Goal: Entertainment & Leisure: Consume media (video, audio)

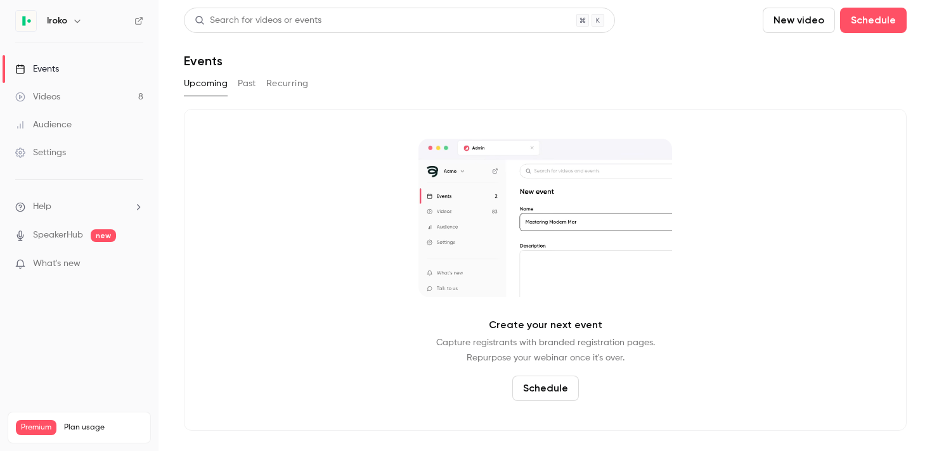
click at [54, 88] on link "Videos 8" at bounding box center [79, 97] width 158 height 28
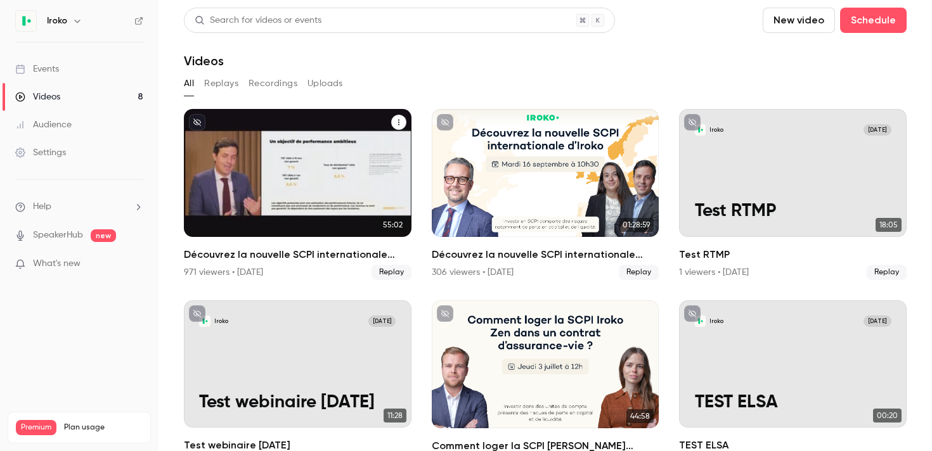
click at [294, 153] on div "Découvrez la nouvelle SCPI internationale signée Iroko" at bounding box center [298, 173] width 228 height 128
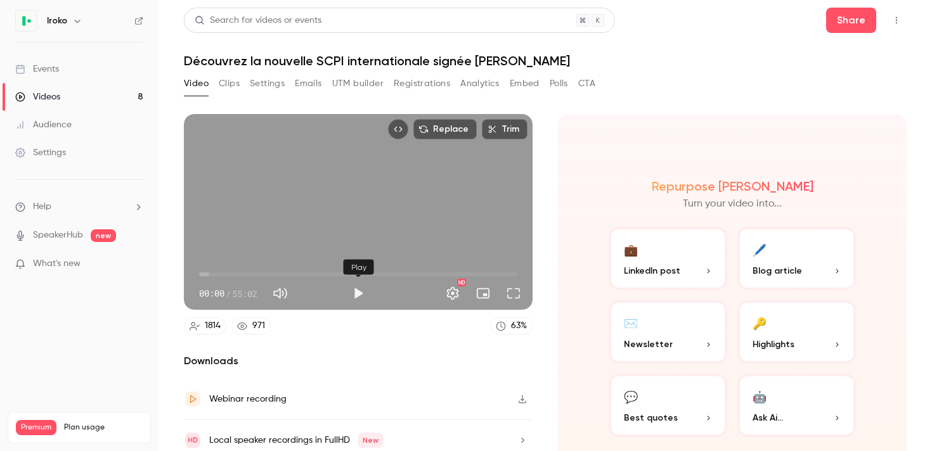
click at [358, 292] on button "Play" at bounding box center [357, 293] width 25 height 25
click at [516, 294] on button "Full screen" at bounding box center [513, 293] width 25 height 25
click at [203, 273] on span "00:39" at bounding box center [203, 275] width 4 height 4
click at [209, 274] on span "01:38" at bounding box center [209, 275] width 4 height 4
click at [214, 273] on span "02:37" at bounding box center [214, 275] width 4 height 4
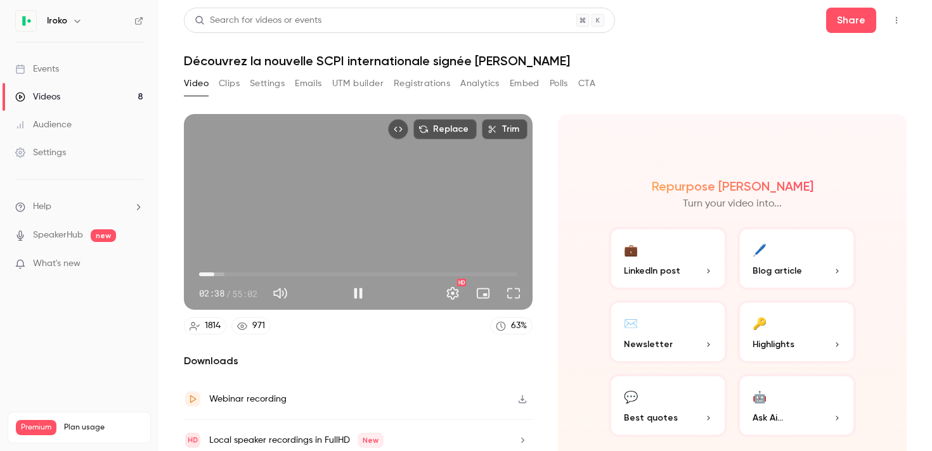
click at [221, 273] on span "02:38" at bounding box center [358, 274] width 318 height 20
click at [227, 274] on span "04:49" at bounding box center [227, 275] width 4 height 4
click at [233, 274] on span "05:48" at bounding box center [233, 275] width 4 height 4
click at [231, 274] on span "05:49" at bounding box center [233, 275] width 4 height 4
click at [514, 295] on button "Full screen" at bounding box center [513, 293] width 25 height 25
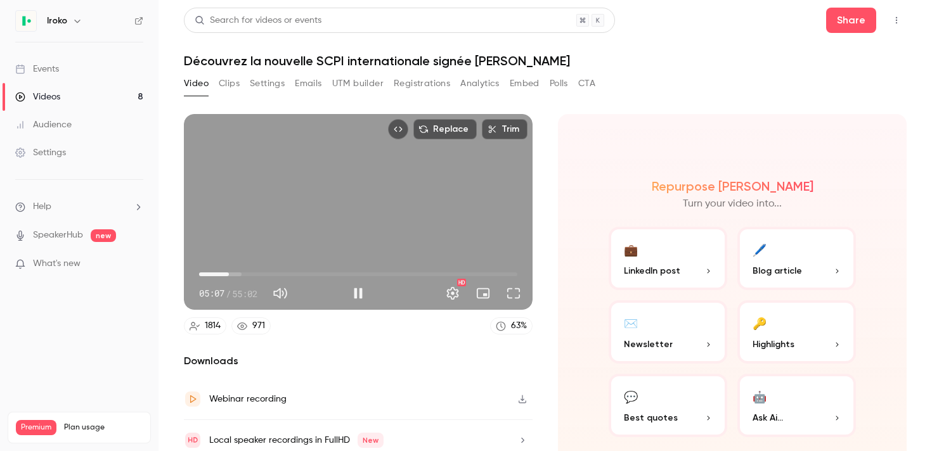
type input "*****"
click at [229, 273] on span "05:09" at bounding box center [229, 275] width 4 height 4
click at [512, 293] on button "Full screen" at bounding box center [513, 293] width 25 height 25
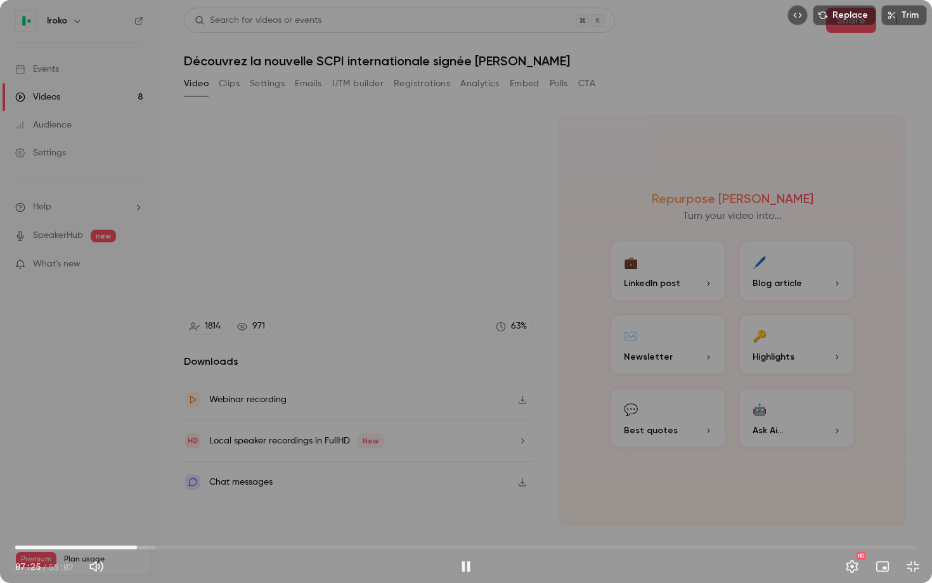
click at [137, 451] on span "07:25" at bounding box center [465, 547] width 901 height 20
click at [139, 451] on span "07:35" at bounding box center [140, 547] width 4 height 4
click at [141, 451] on span "07:42" at bounding box center [141, 547] width 4 height 4
click at [143, 451] on span "07:46" at bounding box center [143, 547] width 4 height 4
click at [145, 451] on span "07:53" at bounding box center [145, 547] width 4 height 4
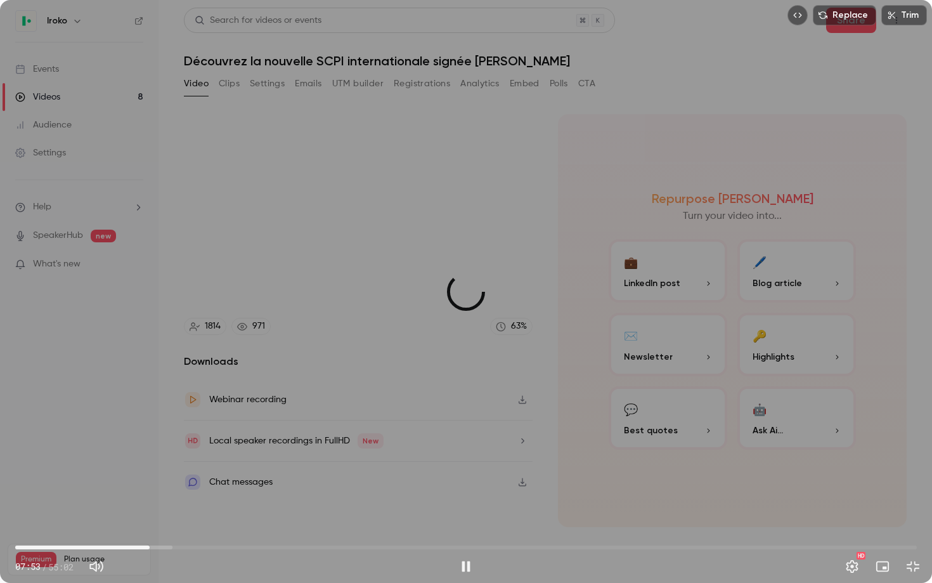
click at [150, 451] on span "08:12" at bounding box center [150, 547] width 4 height 4
click at [148, 451] on span "08:12" at bounding box center [150, 547] width 4 height 4
click at [153, 451] on span "08:23" at bounding box center [153, 547] width 4 height 4
click at [154, 451] on span "08:23" at bounding box center [153, 547] width 4 height 4
click at [156, 451] on span "08:28" at bounding box center [154, 547] width 4 height 4
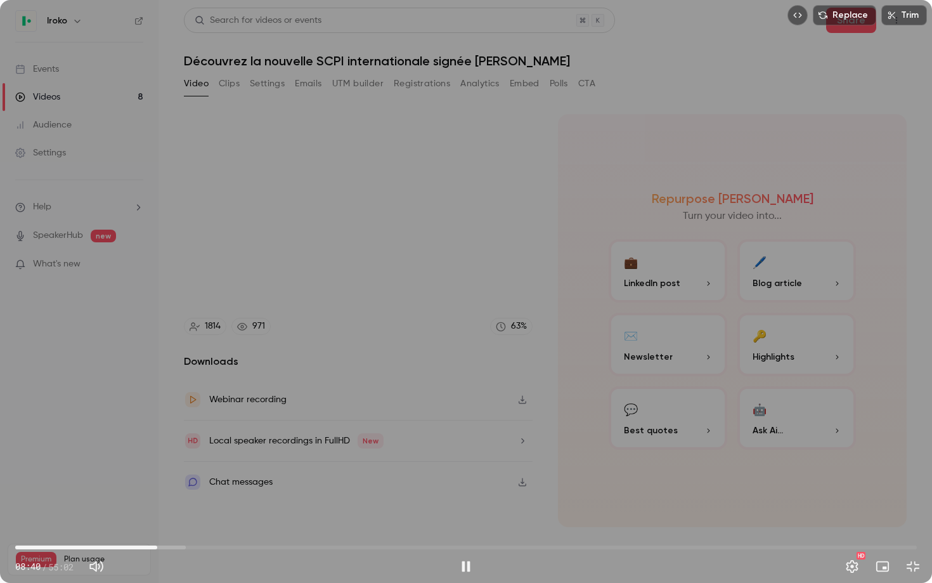
click at [155, 451] on span "08:40" at bounding box center [157, 547] width 4 height 4
click at [209, 451] on span "11:48" at bounding box center [465, 547] width 901 height 20
click at [209, 451] on span "11:48" at bounding box center [209, 547] width 4 height 4
click at [210, 451] on span "11:48" at bounding box center [209, 547] width 4 height 4
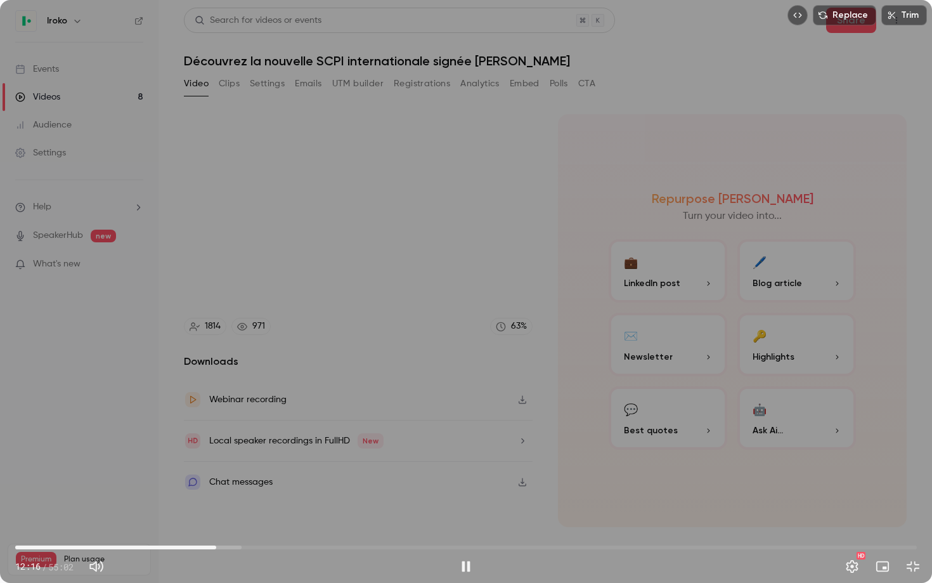
click at [216, 451] on span "12:16" at bounding box center [216, 547] width 4 height 4
click at [219, 451] on span "12:27" at bounding box center [219, 547] width 4 height 4
click at [222, 451] on span "12:39" at bounding box center [223, 547] width 4 height 4
click at [223, 451] on span "12:39" at bounding box center [223, 547] width 4 height 4
click at [225, 451] on span "12:41" at bounding box center [223, 547] width 4 height 4
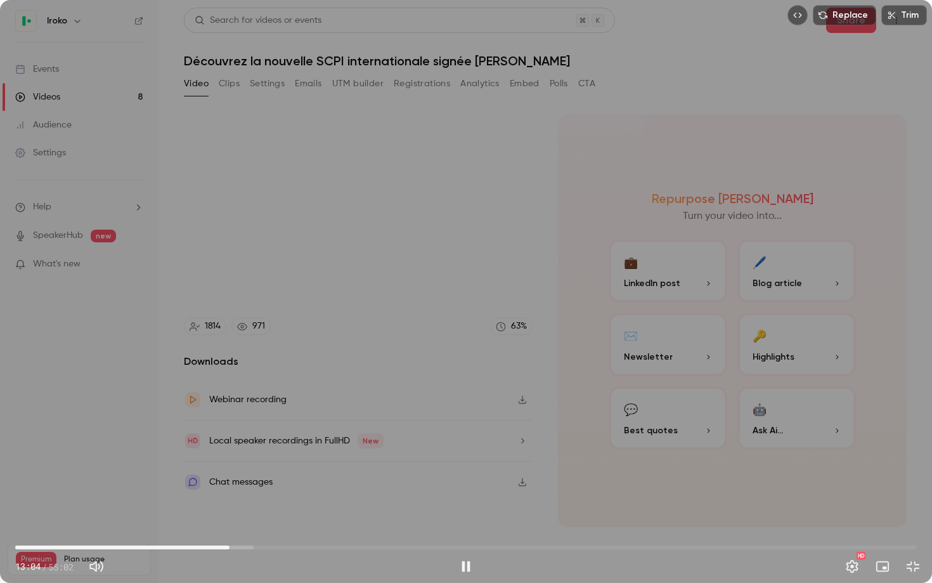
click at [229, 451] on span "13:04" at bounding box center [230, 547] width 4 height 4
click at [231, 451] on span "13:05" at bounding box center [230, 547] width 4 height 4
click at [240, 451] on div "Replace Trim 13:24 13:24 / 55:02 HD" at bounding box center [466, 291] width 932 height 583
click at [241, 451] on span "13:46" at bounding box center [465, 547] width 901 height 20
click at [243, 451] on span "13:46" at bounding box center [241, 547] width 4 height 4
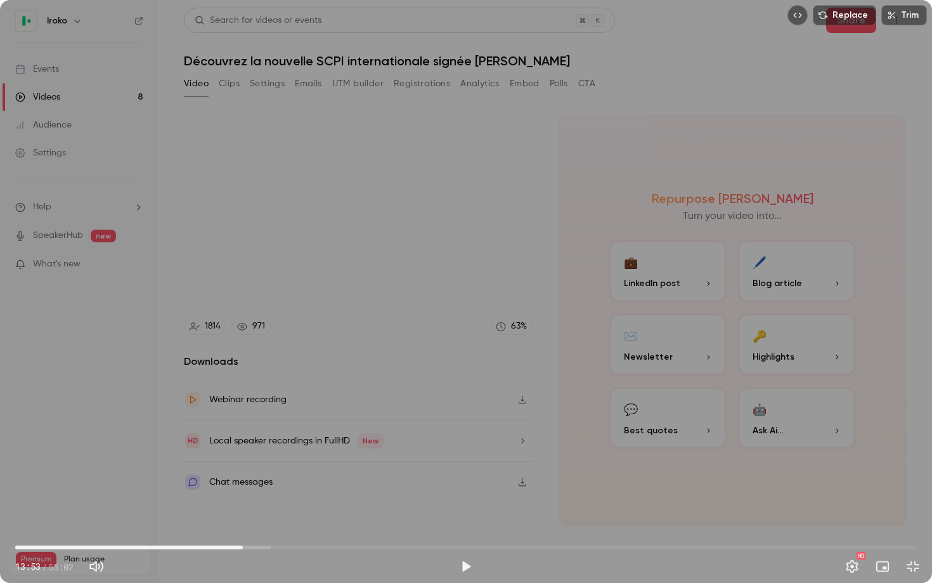
click at [243, 451] on span "13:53" at bounding box center [243, 547] width 4 height 4
click at [244, 451] on span "13:56" at bounding box center [244, 547] width 4 height 4
click at [252, 451] on div "Replace Trim 13:58 13:58 / 55:02 HD" at bounding box center [466, 291] width 932 height 583
click at [246, 451] on span "13:59" at bounding box center [244, 547] width 4 height 4
click at [248, 451] on span "14:05" at bounding box center [246, 547] width 4 height 4
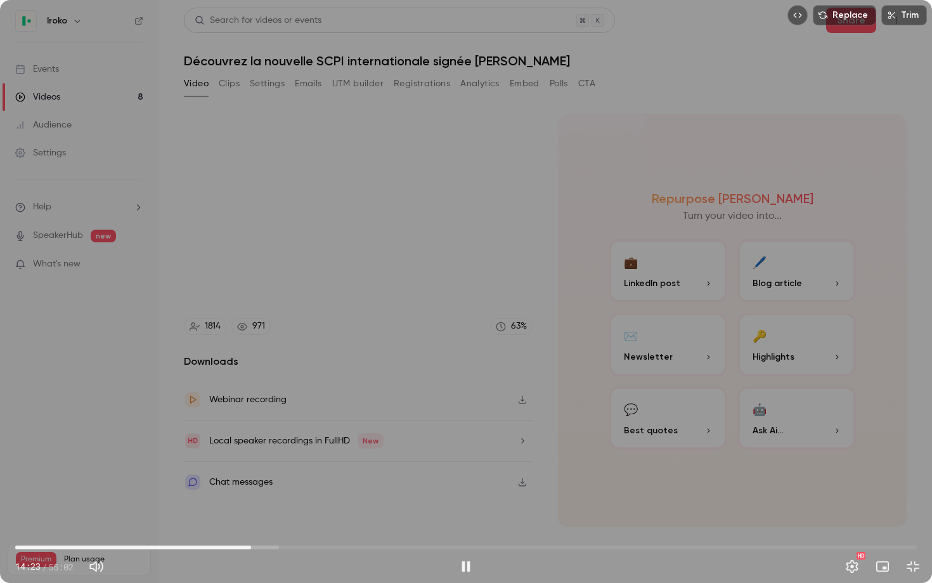
click at [259, 451] on span "14:23" at bounding box center [465, 547] width 901 height 20
click at [266, 451] on span "15:17" at bounding box center [266, 547] width 4 height 4
click at [269, 451] on span "15:31" at bounding box center [269, 547] width 4 height 4
click at [260, 451] on div "Replace Trim 15:34 15:34 / 55:02 HD" at bounding box center [466, 291] width 932 height 583
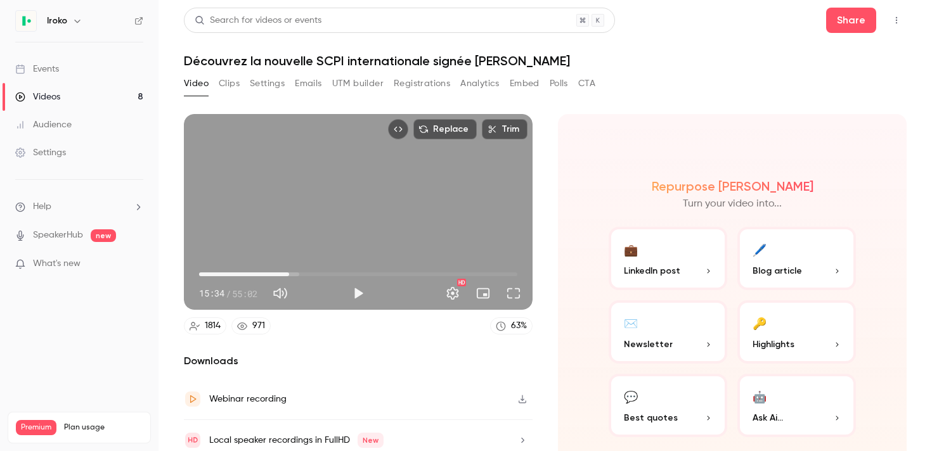
click at [413, 193] on div "Replace Trim 15:34 15:34 / 55:02 HD" at bounding box center [358, 212] width 349 height 196
click at [513, 293] on button "Full screen" at bounding box center [513, 293] width 25 height 25
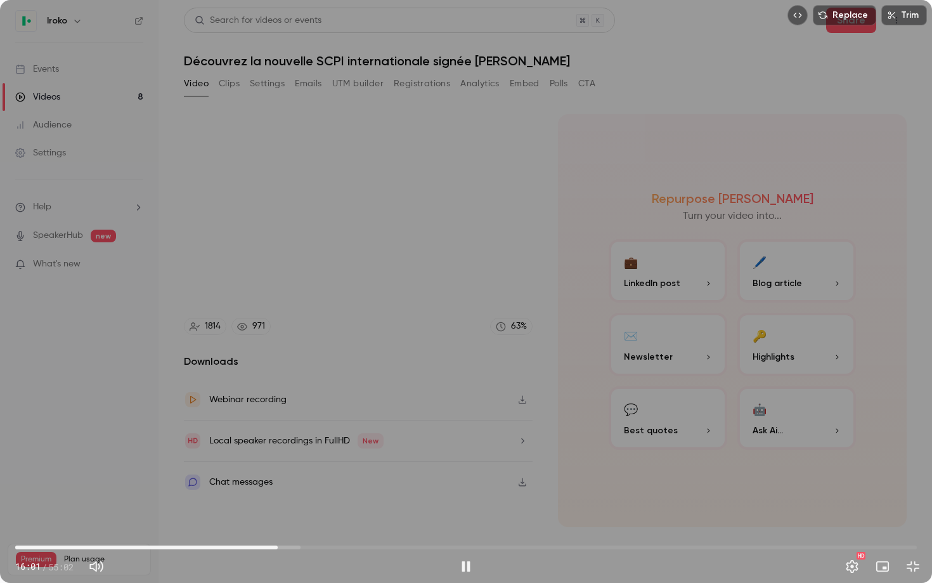
click at [278, 451] on span "16:01" at bounding box center [278, 547] width 4 height 4
click at [281, 451] on span "16:13" at bounding box center [281, 547] width 4 height 4
click at [283, 451] on span "16:13" at bounding box center [281, 547] width 4 height 4
click at [286, 451] on span "16:24" at bounding box center [284, 547] width 4 height 4
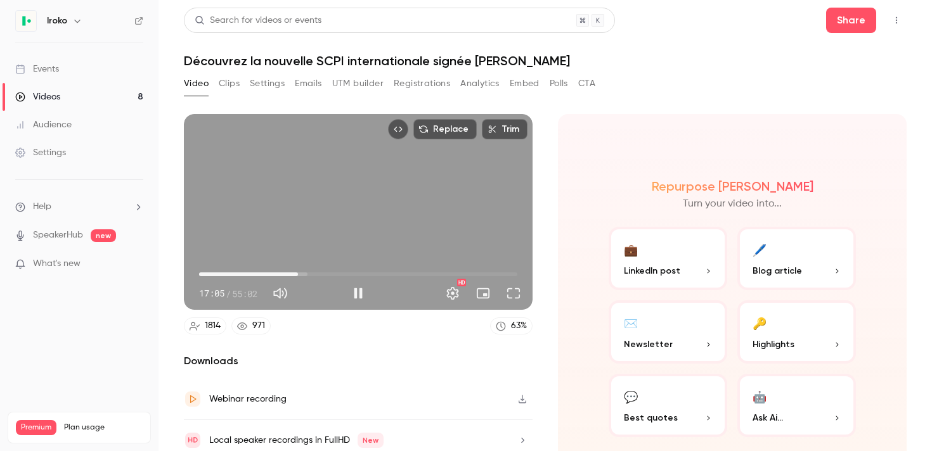
click at [300, 274] on span "17:05" at bounding box center [298, 275] width 4 height 4
click at [304, 274] on span "17:53" at bounding box center [302, 275] width 4 height 4
click at [307, 274] on span "18:26" at bounding box center [306, 275] width 4 height 4
click at [318, 274] on span "20:36" at bounding box center [358, 274] width 318 height 20
click at [316, 276] on span "20:38" at bounding box center [318, 275] width 4 height 4
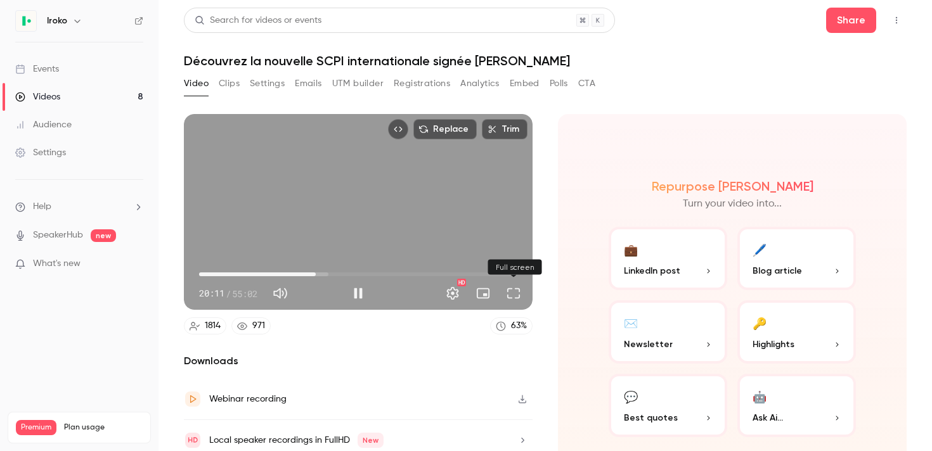
click at [512, 292] on button "Full screen" at bounding box center [513, 293] width 25 height 25
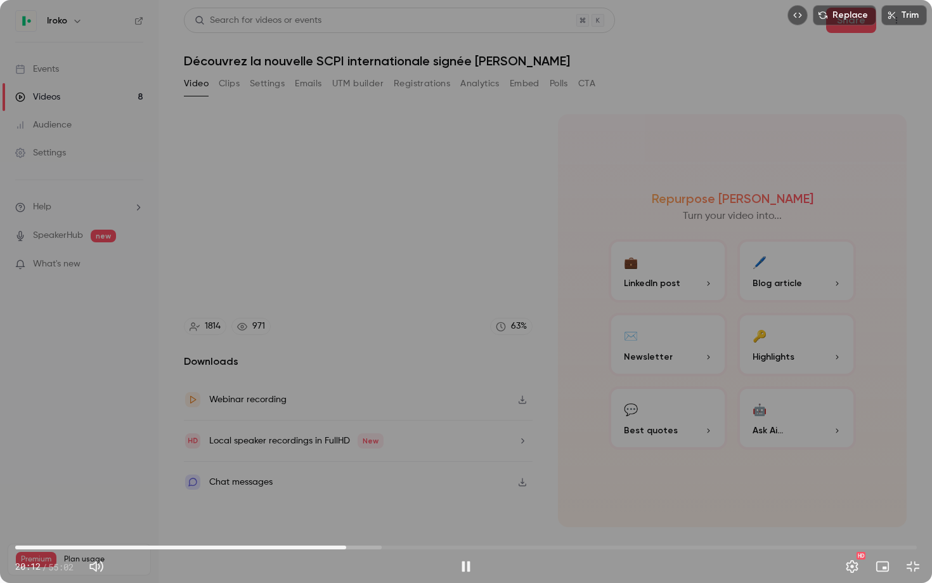
click at [348, 451] on span "20:12" at bounding box center [346, 547] width 4 height 4
click at [357, 451] on span "20:44" at bounding box center [355, 547] width 4 height 4
click at [364, 451] on span "21:19" at bounding box center [365, 547] width 4 height 4
click at [366, 451] on span "21:19" at bounding box center [365, 547] width 4 height 4
click at [372, 451] on span "21:40" at bounding box center [370, 547] width 4 height 4
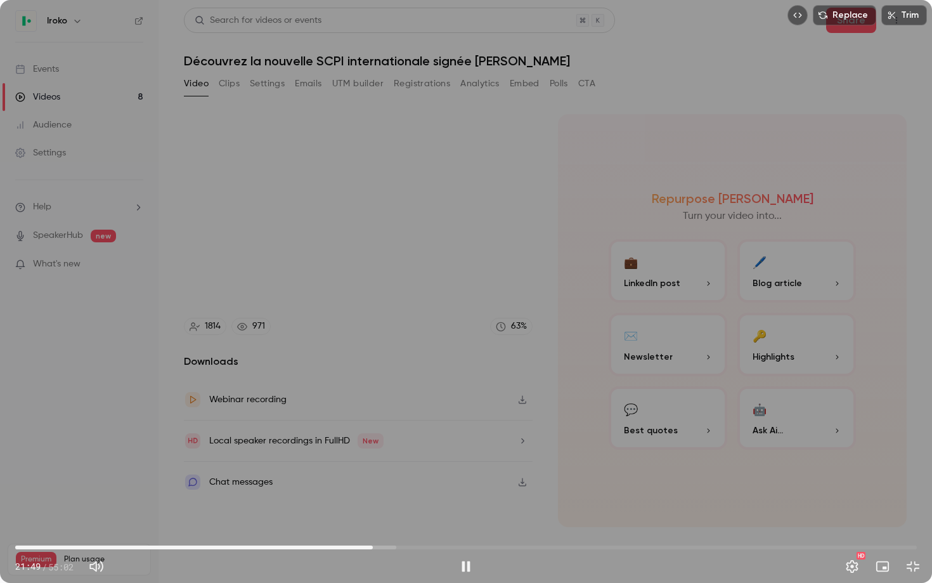
click at [375, 451] on span "21:49" at bounding box center [373, 547] width 4 height 4
click at [387, 451] on span "22:08" at bounding box center [465, 547] width 901 height 20
click at [389, 451] on span "22:43" at bounding box center [387, 547] width 4 height 4
click at [399, 451] on span "23:27" at bounding box center [465, 547] width 901 height 20
click at [411, 451] on span "24:09" at bounding box center [465, 547] width 901 height 20
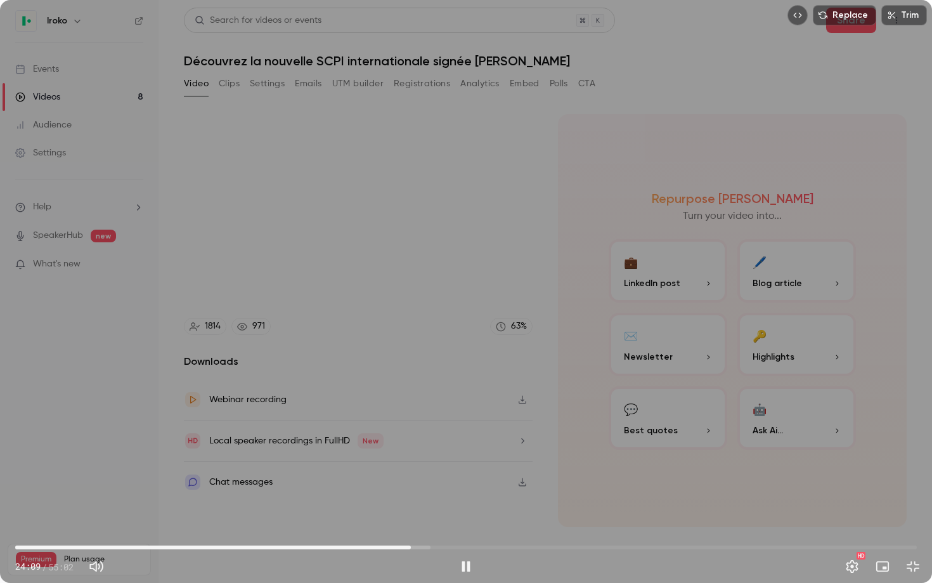
click at [413, 451] on span "24:09" at bounding box center [411, 547] width 4 height 4
click at [416, 451] on span "24:22" at bounding box center [415, 547] width 4 height 4
click at [422, 451] on span "24:43" at bounding box center [420, 547] width 4 height 4
click at [430, 451] on span "25:21" at bounding box center [430, 547] width 4 height 4
click at [436, 451] on span "25:41" at bounding box center [436, 547] width 4 height 4
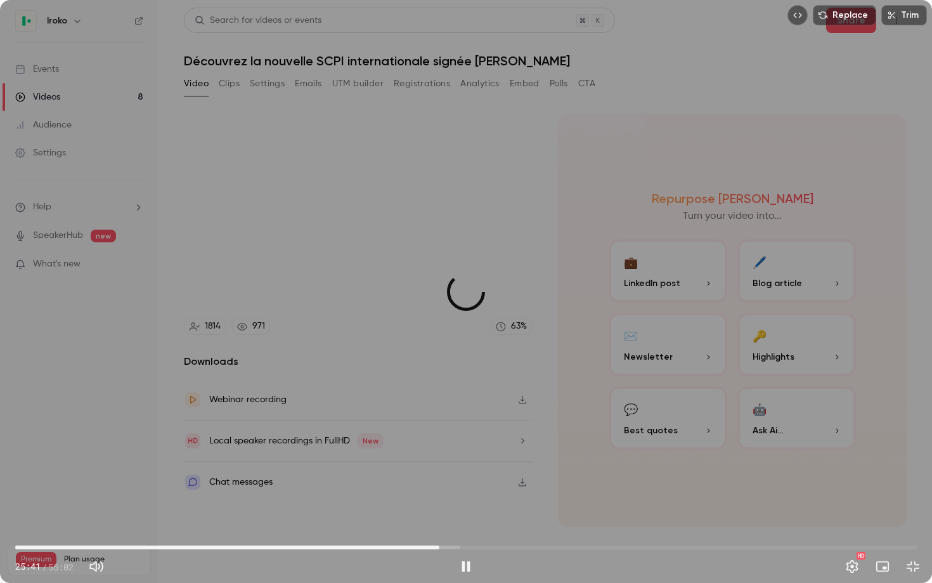
click at [439, 451] on span "25:53" at bounding box center [439, 547] width 4 height 4
click at [446, 451] on span "25:53" at bounding box center [465, 547] width 901 height 20
click at [453, 451] on span "26:42" at bounding box center [465, 547] width 901 height 20
click at [451, 451] on span "26:42" at bounding box center [453, 547] width 4 height 4
click at [448, 451] on span "26:19" at bounding box center [446, 547] width 4 height 4
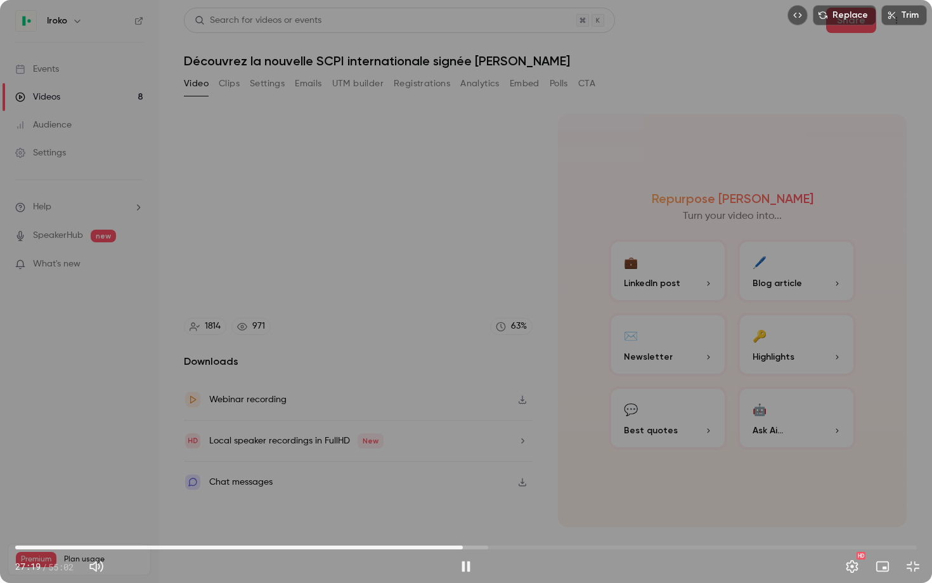
click at [463, 451] on span "27:19" at bounding box center [463, 547] width 4 height 4
click at [465, 451] on span "27:19" at bounding box center [463, 547] width 4 height 4
click at [469, 451] on span "27:35" at bounding box center [467, 547] width 4 height 4
click at [472, 451] on span "27:45" at bounding box center [470, 547] width 4 height 4
click at [475, 451] on span "27:58" at bounding box center [474, 547] width 4 height 4
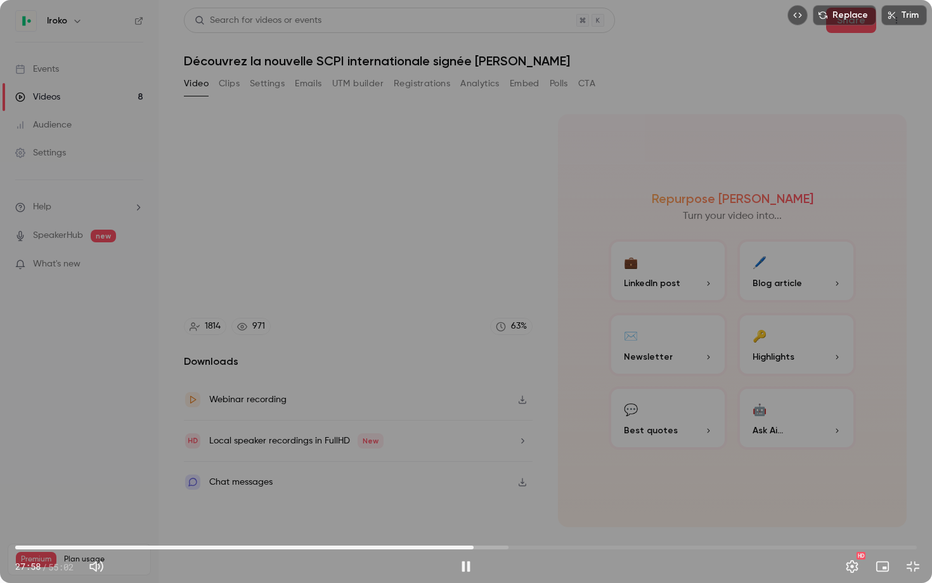
click at [474, 451] on span "27:58" at bounding box center [474, 547] width 4 height 4
click at [475, 451] on span "27:58" at bounding box center [474, 547] width 4 height 4
click at [476, 451] on span "28:03" at bounding box center [475, 547] width 4 height 4
click at [486, 451] on span "28:43" at bounding box center [486, 547] width 4 height 4
click at [489, 451] on span "28:57" at bounding box center [489, 547] width 4 height 4
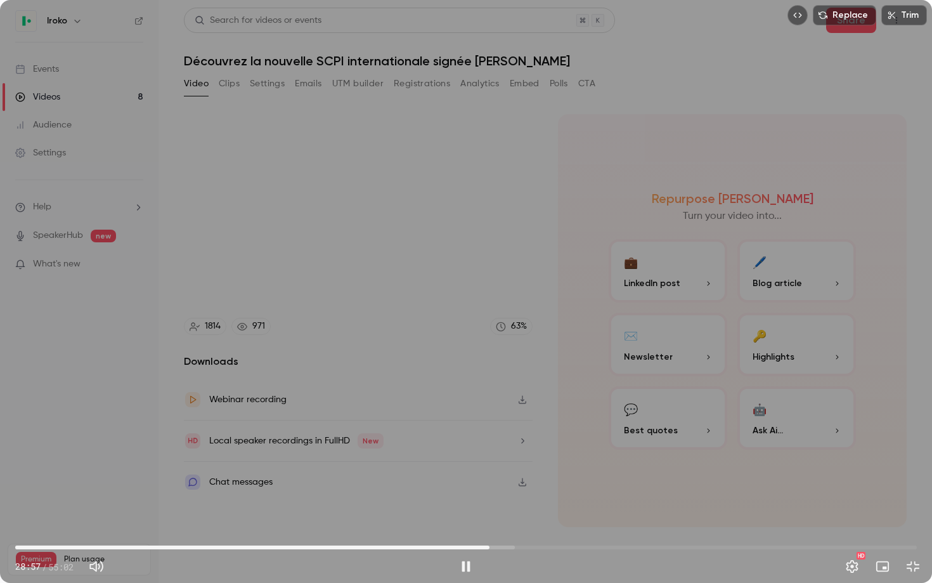
click at [491, 451] on span "28:57" at bounding box center [489, 547] width 4 height 4
click at [495, 451] on span "29:10" at bounding box center [493, 547] width 4 height 4
click at [505, 451] on span "29:52" at bounding box center [465, 547] width 901 height 20
click at [506, 451] on span "29:53" at bounding box center [505, 547] width 4 height 4
click at [510, 451] on span "30:04" at bounding box center [508, 547] width 4 height 4
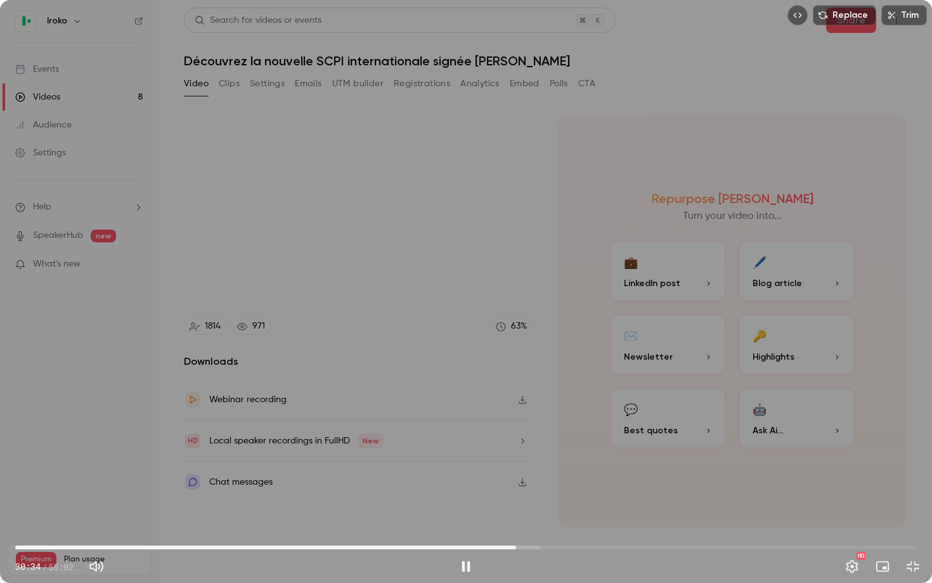
click at [516, 451] on span "30:34" at bounding box center [516, 547] width 4 height 4
click at [518, 451] on span "30:35" at bounding box center [516, 547] width 4 height 4
click at [522, 451] on span "30:48" at bounding box center [520, 547] width 4 height 4
click at [524, 451] on span "30:55" at bounding box center [522, 547] width 4 height 4
click at [528, 451] on span "31:18" at bounding box center [528, 547] width 4 height 4
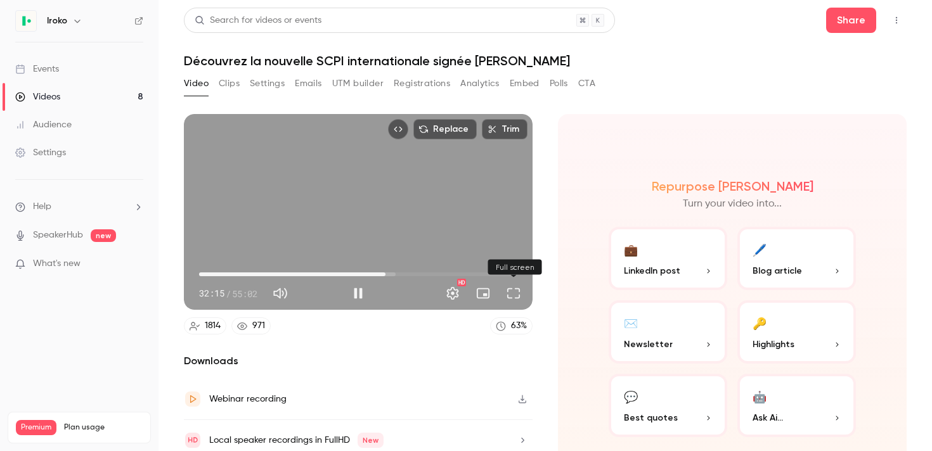
click at [513, 290] on button "Full screen" at bounding box center [513, 293] width 25 height 25
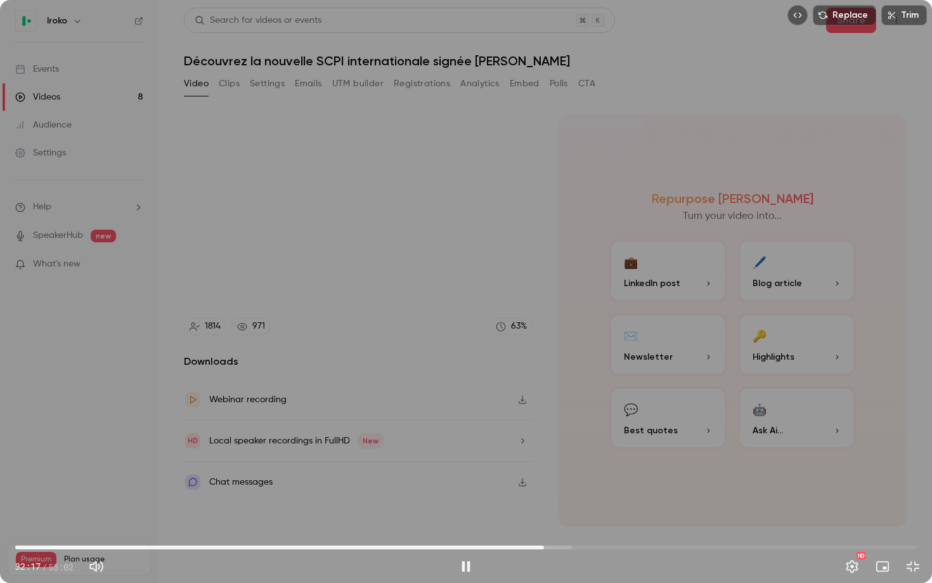
click at [553, 451] on span "32:17" at bounding box center [465, 547] width 901 height 20
click at [558, 451] on span "33:07" at bounding box center [558, 547] width 4 height 4
click at [560, 451] on span "33:14" at bounding box center [560, 547] width 4 height 4
click at [562, 451] on span "33:14" at bounding box center [560, 547] width 4 height 4
click at [567, 451] on span "33:42" at bounding box center [567, 547] width 4 height 4
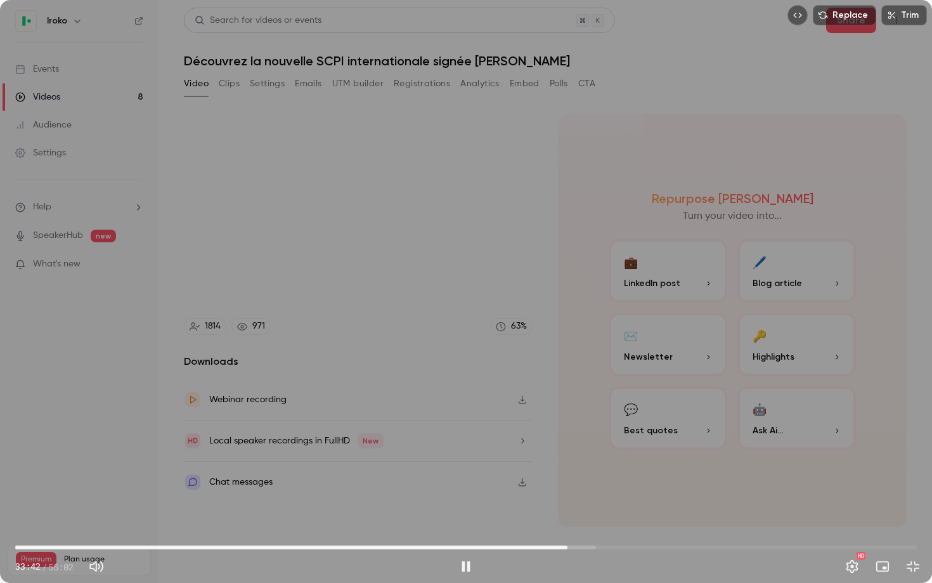
click at [575, 451] on span "33:42" at bounding box center [465, 547] width 901 height 20
click at [577, 451] on span "34:10" at bounding box center [575, 547] width 4 height 4
click at [581, 451] on span "34:23" at bounding box center [579, 547] width 4 height 4
click at [584, 451] on span "34:43" at bounding box center [584, 547] width 4 height 4
click at [587, 451] on span "34:54" at bounding box center [587, 547] width 4 height 4
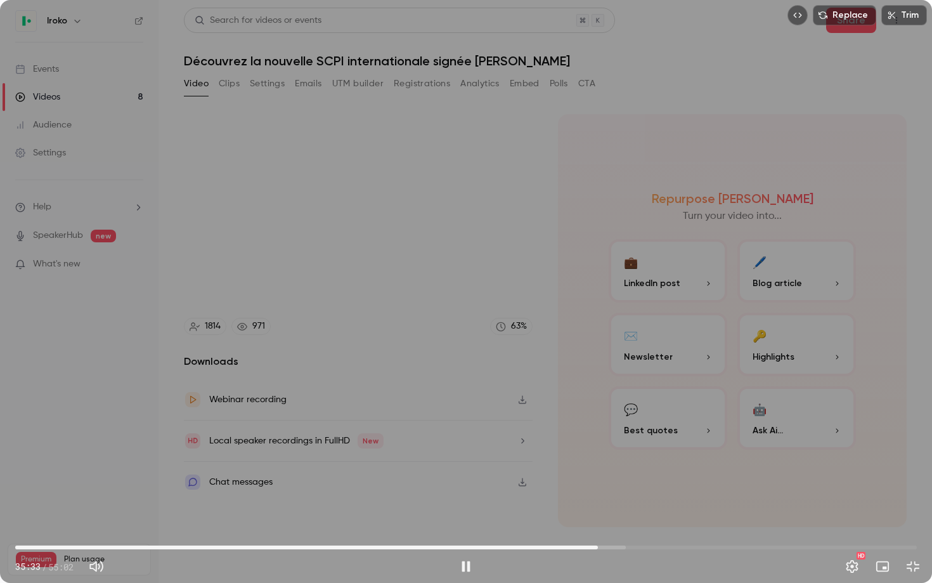
click at [605, 451] on span "35:33" at bounding box center [465, 547] width 901 height 20
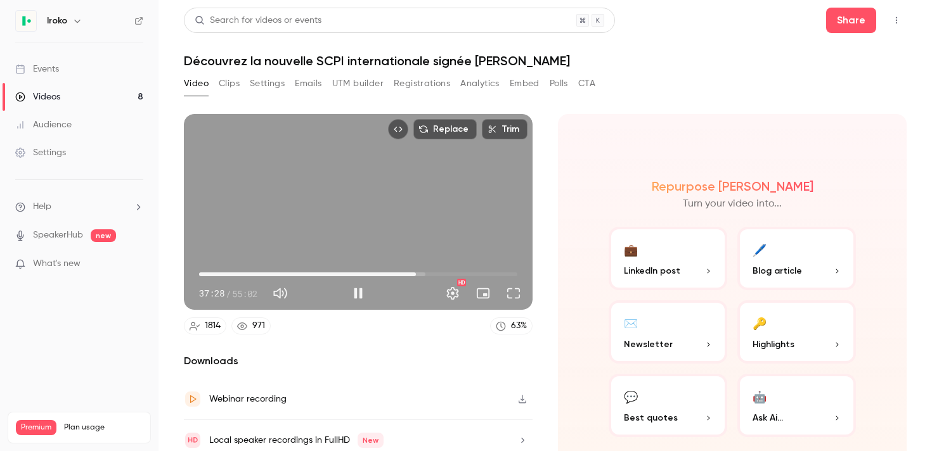
click at [378, 219] on div "Replace Trim 37:28 37:28 / 55:02 HD" at bounding box center [358, 212] width 349 height 196
click at [379, 219] on div "Replace Trim 37:29 37:29 / 55:02 HD" at bounding box center [358, 212] width 349 height 196
click at [435, 202] on div "Replace Trim 37:29 37:29 / 55:02 HD" at bounding box center [358, 212] width 349 height 196
click at [517, 292] on button "Full screen" at bounding box center [513, 293] width 25 height 25
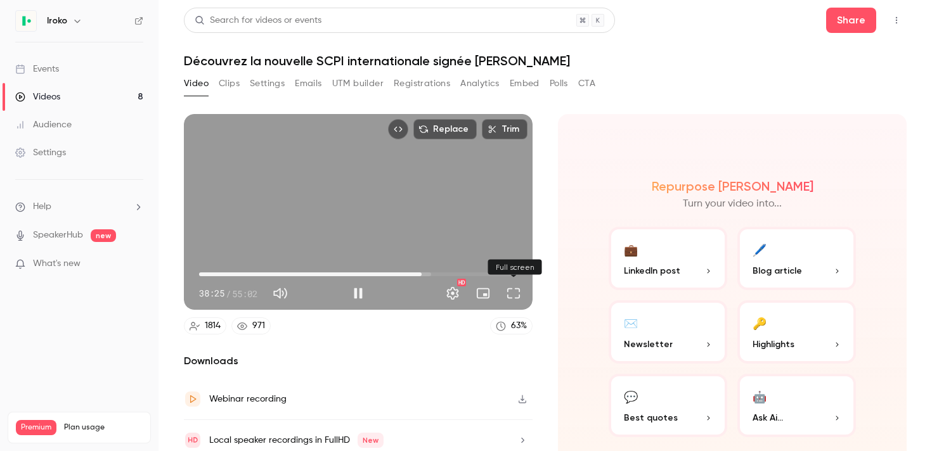
click at [514, 290] on button "Full screen" at bounding box center [513, 293] width 25 height 25
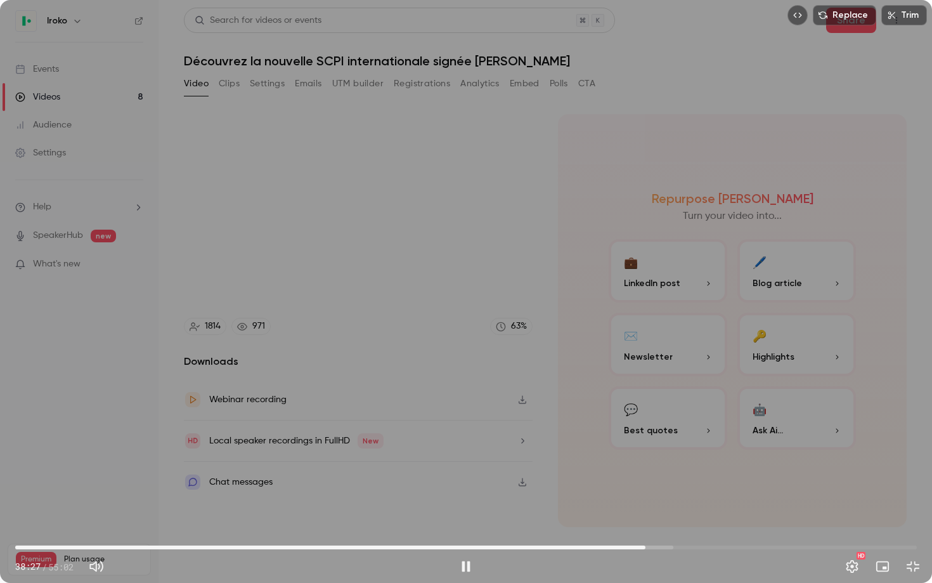
click at [646, 451] on span "38:27" at bounding box center [645, 547] width 4 height 4
click at [648, 451] on span "38:30" at bounding box center [646, 547] width 4 height 4
click at [654, 451] on span "38:51" at bounding box center [652, 547] width 4 height 4
click at [659, 451] on span "39:10" at bounding box center [657, 547] width 4 height 4
click at [664, 451] on span "39:35" at bounding box center [664, 547] width 4 height 4
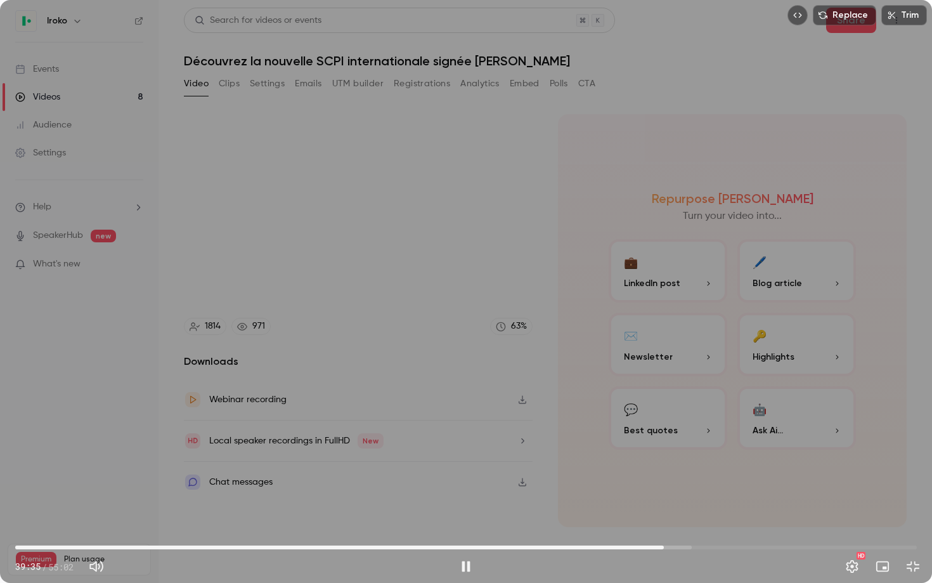
click at [666, 451] on span "39:35" at bounding box center [664, 547] width 4 height 4
click at [676, 451] on span "40:22" at bounding box center [676, 547] width 4 height 4
click at [678, 451] on span "40:22" at bounding box center [676, 547] width 4 height 4
click at [694, 451] on span "41:27" at bounding box center [465, 547] width 901 height 20
click at [696, 451] on span "41:27" at bounding box center [694, 547] width 4 height 4
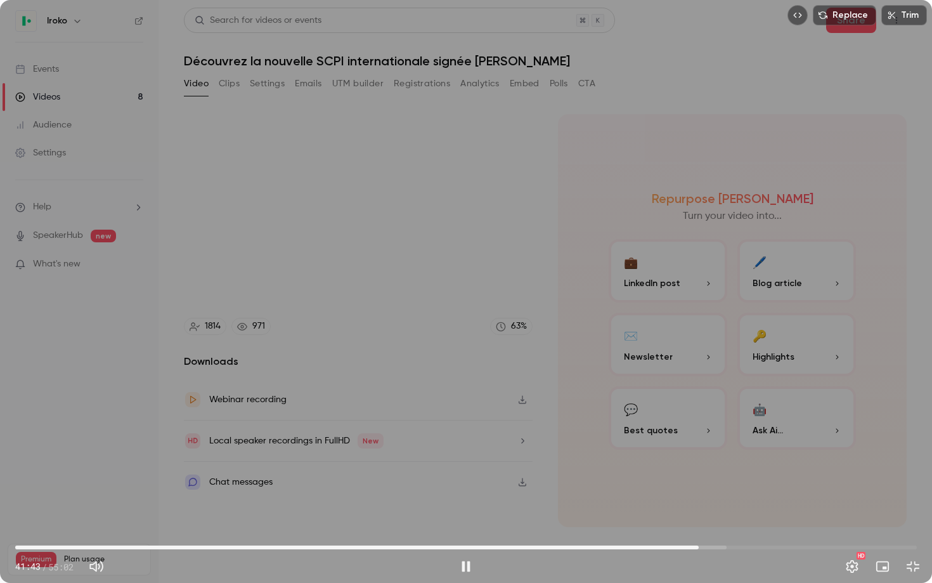
click at [700, 451] on span "41:43" at bounding box center [699, 547] width 4 height 4
click at [702, 451] on span "41:54" at bounding box center [702, 547] width 4 height 4
click at [700, 451] on span "41:47" at bounding box center [700, 547] width 4 height 4
click at [713, 451] on span "42:36" at bounding box center [713, 547] width 4 height 4
click at [716, 451] on span "42:48" at bounding box center [716, 547] width 4 height 4
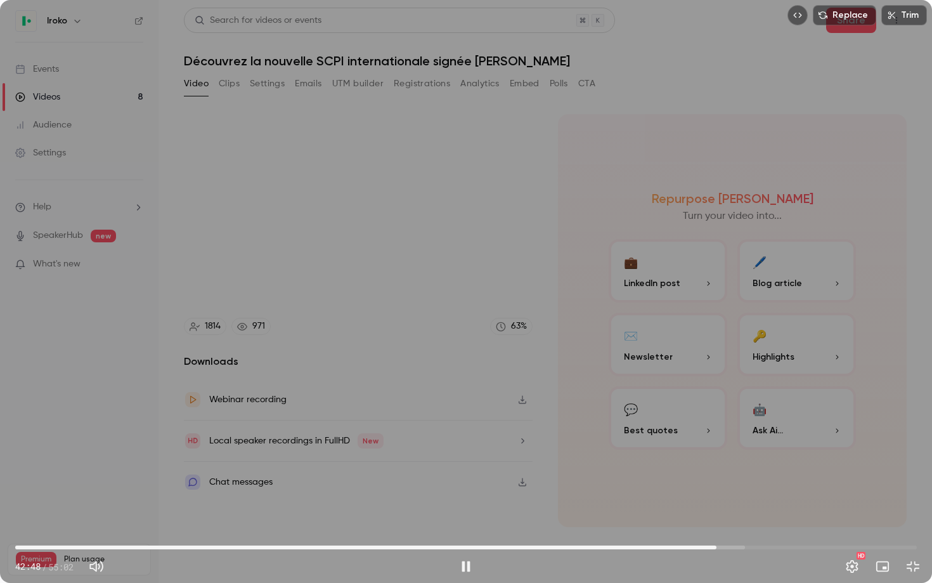
click at [718, 451] on span "42:48" at bounding box center [716, 547] width 4 height 4
click at [724, 451] on span "43:16" at bounding box center [724, 547] width 4 height 4
click at [725, 451] on span "43:16" at bounding box center [724, 547] width 4 height 4
click at [727, 451] on span "43:20" at bounding box center [725, 547] width 4 height 4
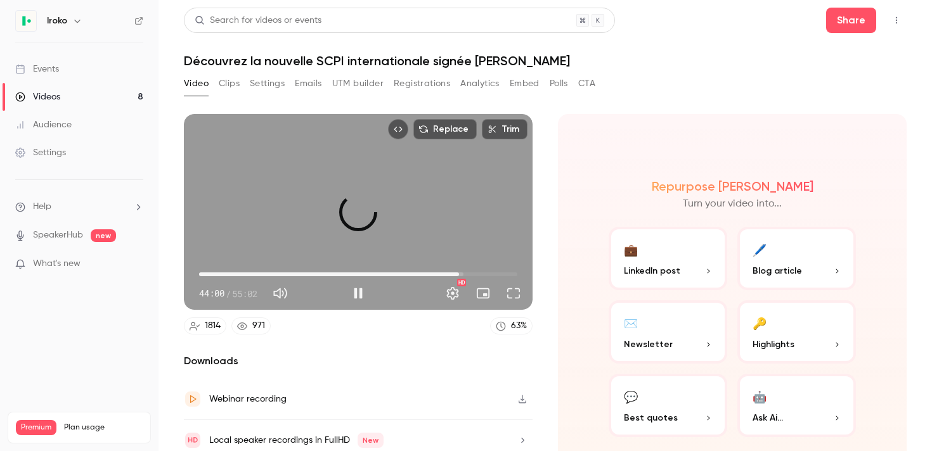
click at [459, 273] on span "44:56" at bounding box center [459, 275] width 4 height 4
click at [463, 273] on span "45:43" at bounding box center [463, 275] width 4 height 4
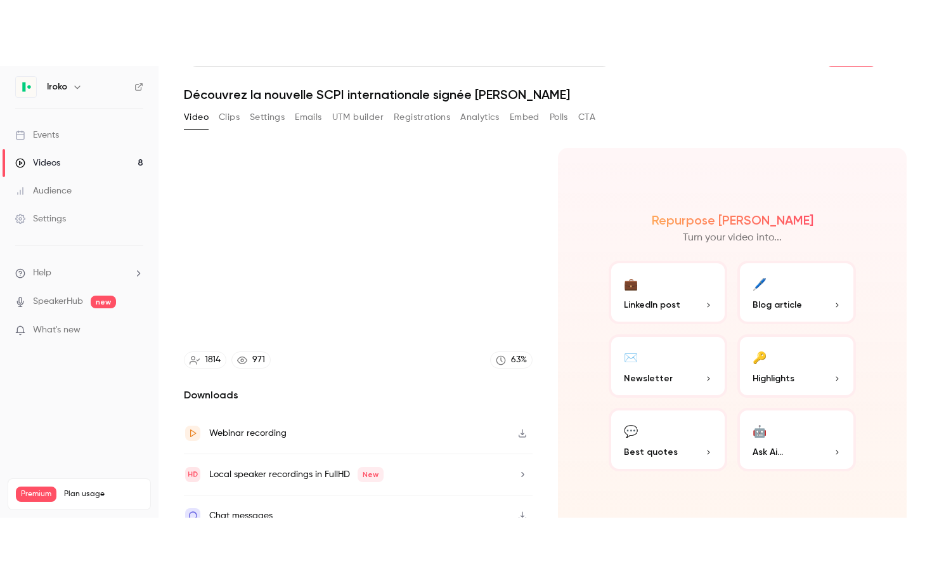
scroll to position [34, 0]
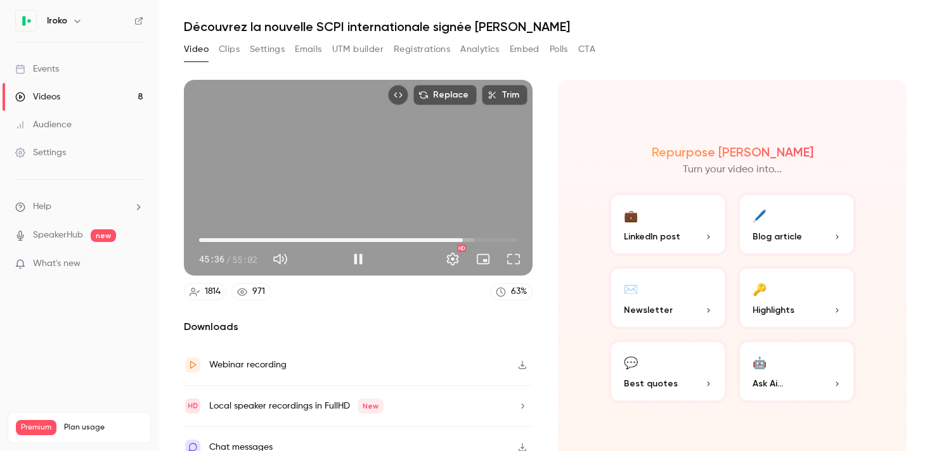
click at [463, 240] on span "45:36" at bounding box center [463, 240] width 4 height 4
click at [461, 240] on span "45:36" at bounding box center [463, 240] width 4 height 4
click at [506, 259] on button "Full screen" at bounding box center [513, 259] width 25 height 25
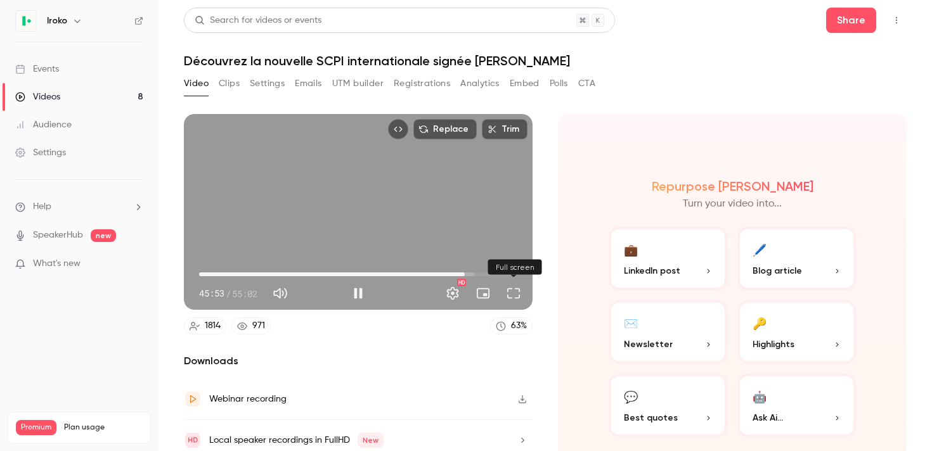
click at [515, 295] on button "Full screen" at bounding box center [513, 293] width 25 height 25
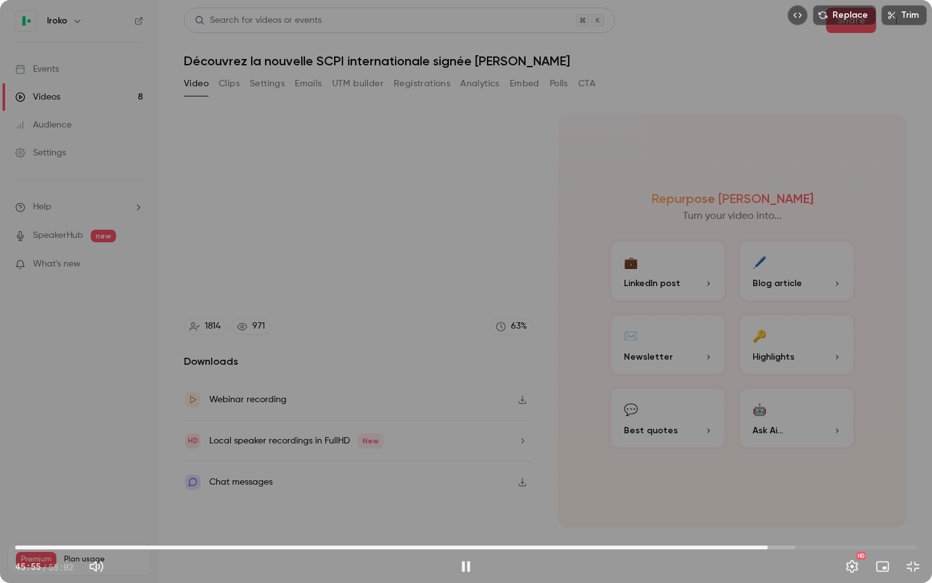
click at [776, 451] on span "45:55" at bounding box center [465, 547] width 901 height 20
click at [782, 451] on span "46:47" at bounding box center [782, 547] width 4 height 4
click at [788, 451] on span "47:10" at bounding box center [465, 547] width 901 height 20
click at [790, 451] on span "47:20" at bounding box center [791, 547] width 4 height 4
click at [794, 451] on span "47:33" at bounding box center [794, 547] width 4 height 4
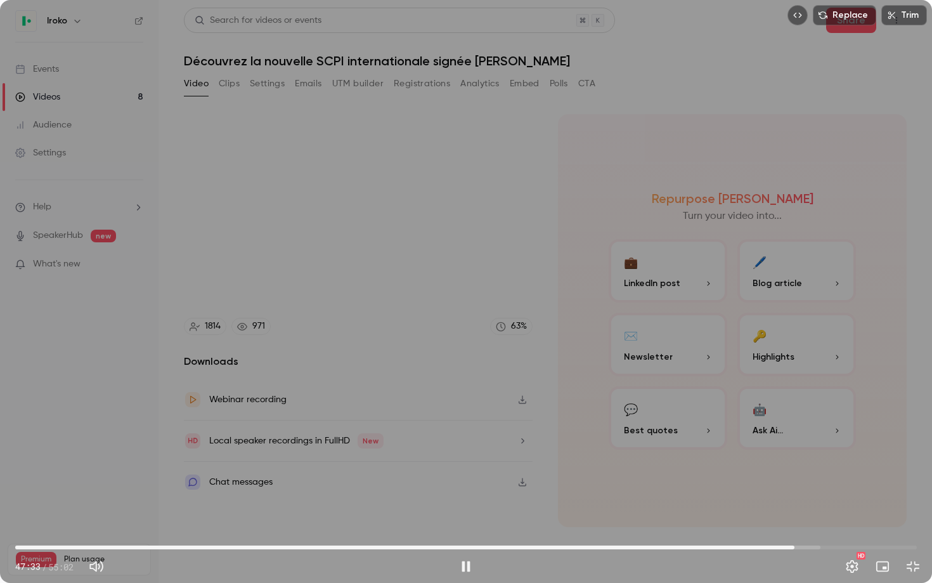
click at [796, 451] on span "47:33" at bounding box center [794, 547] width 4 height 4
click at [813, 451] on span "47:59" at bounding box center [465, 547] width 901 height 20
click at [821, 451] on span "49:13" at bounding box center [465, 547] width 901 height 20
click at [830, 451] on span "49:14" at bounding box center [465, 547] width 901 height 20
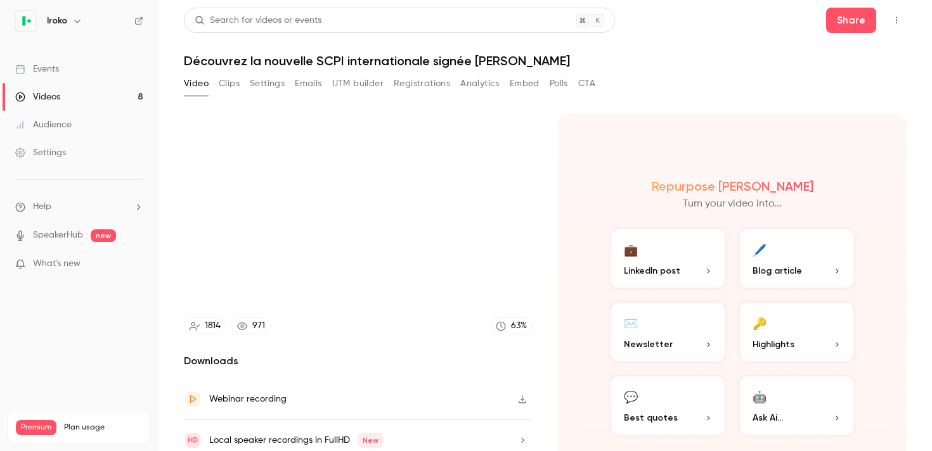
type input "******"
